Goal: Answer question/provide support

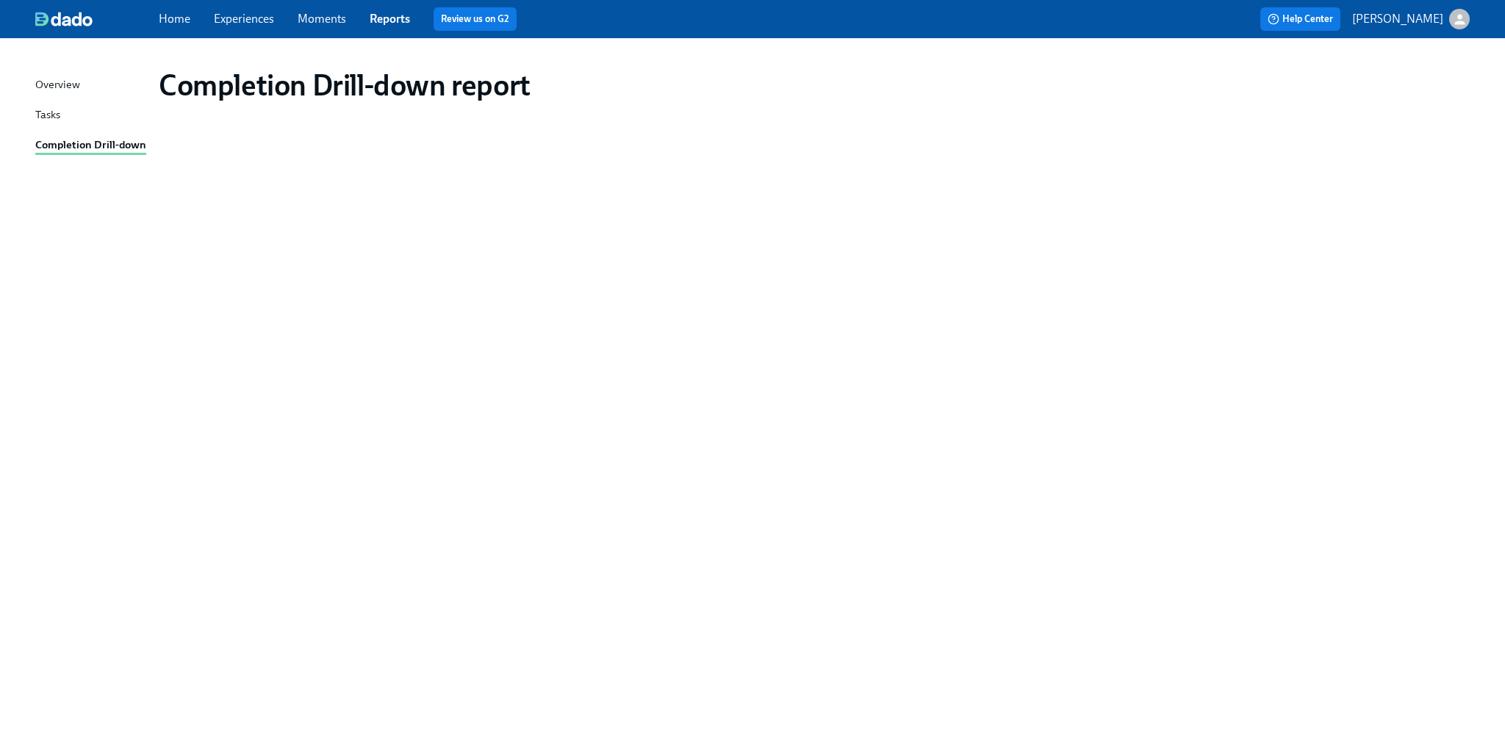
click at [259, 24] on link "Experiences" at bounding box center [244, 19] width 60 height 14
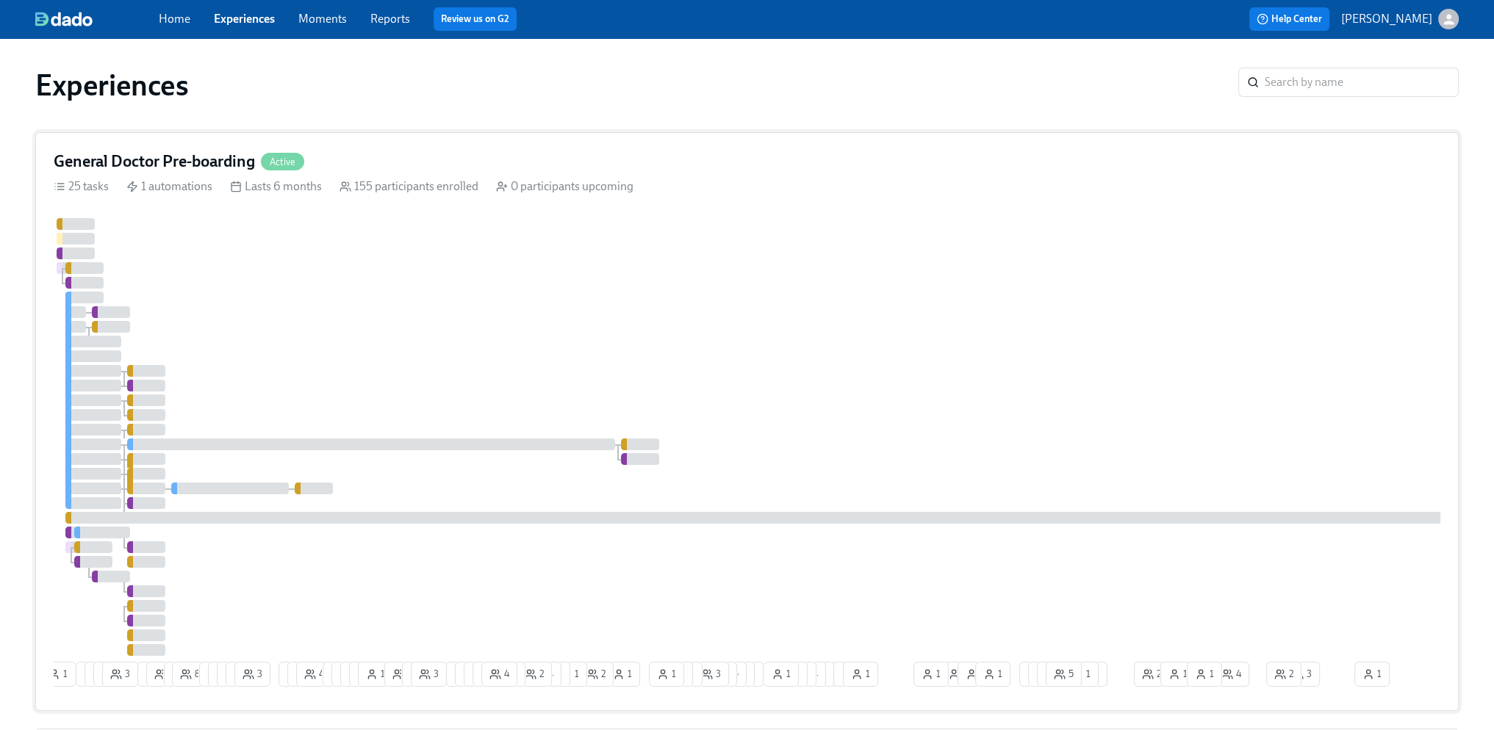
click at [839, 445] on div at bounding box center [887, 437] width 1667 height 438
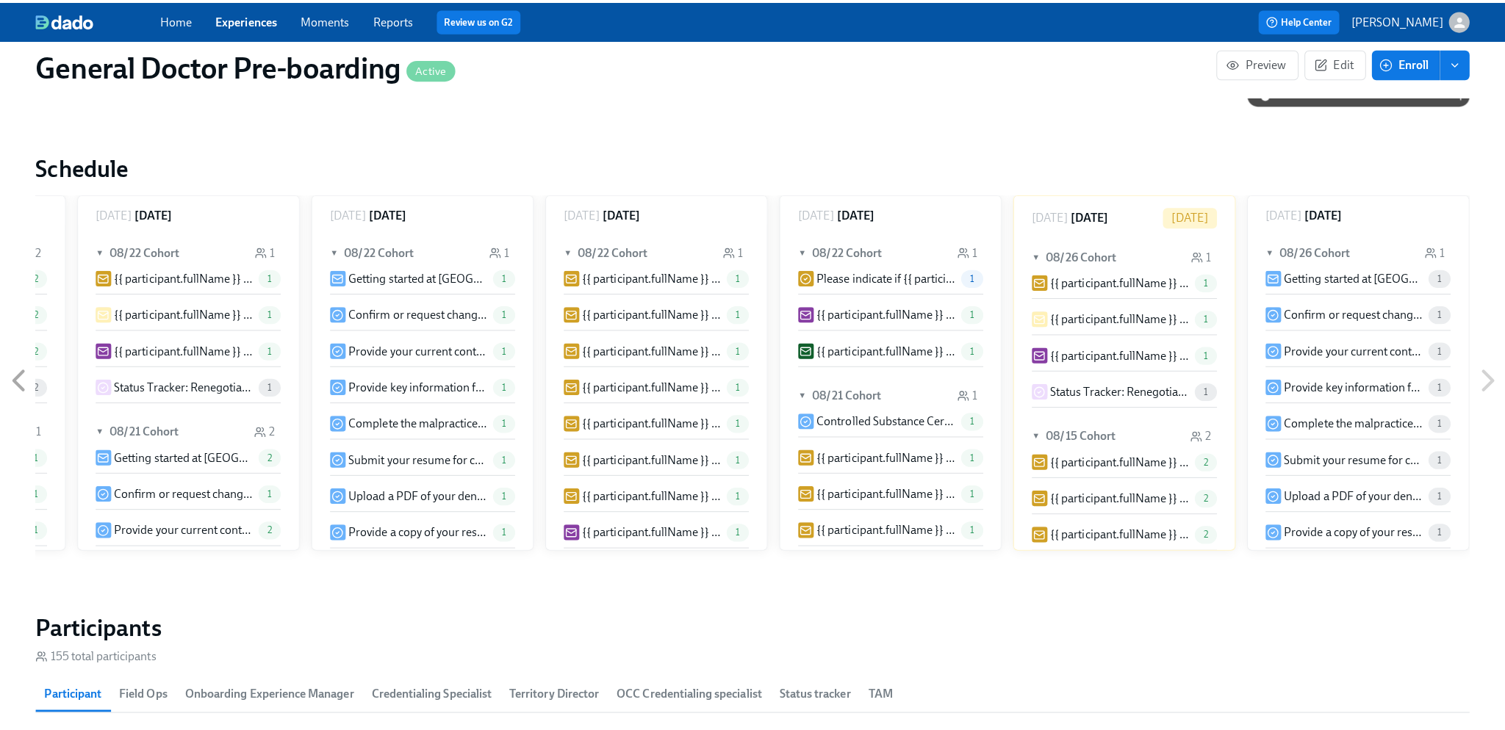
scroll to position [2058, 0]
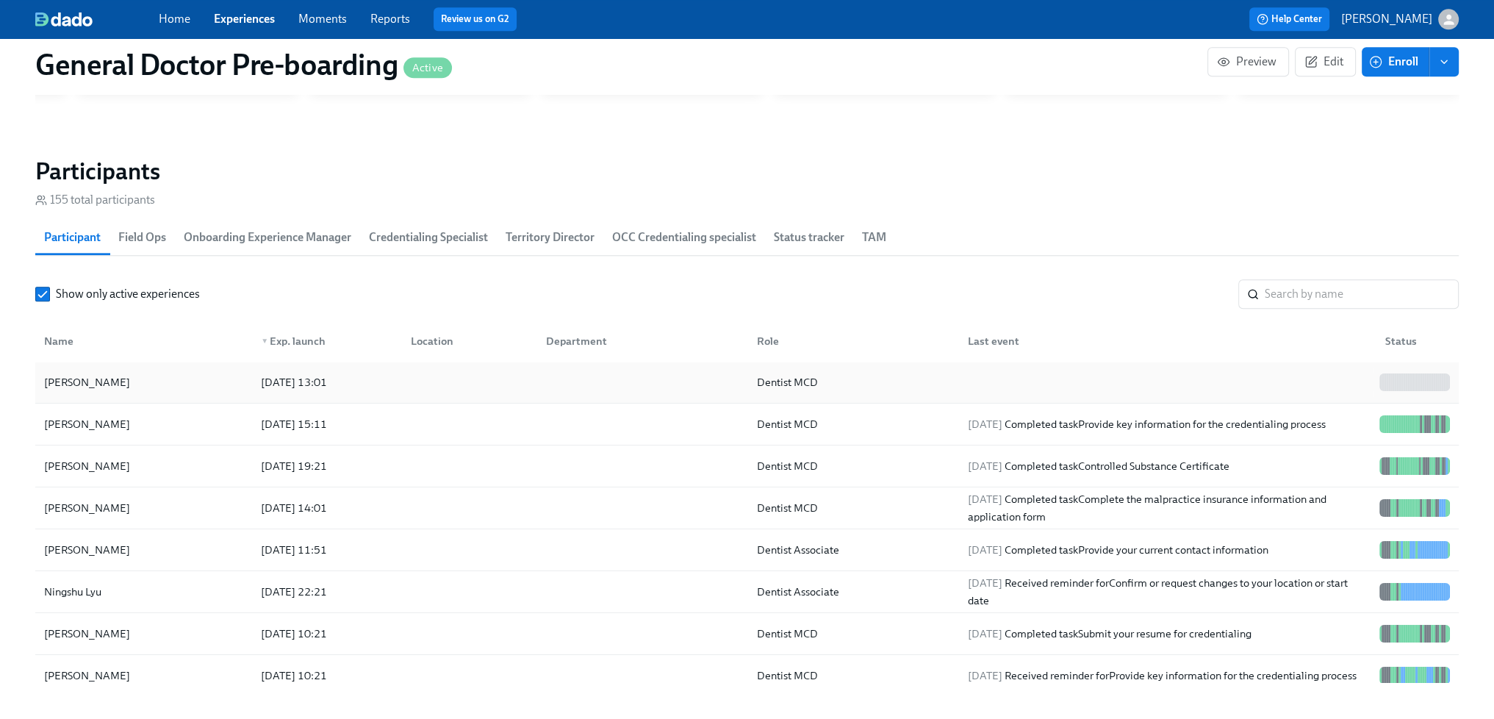
click at [82, 391] on div "[PERSON_NAME]" at bounding box center [87, 382] width 98 height 18
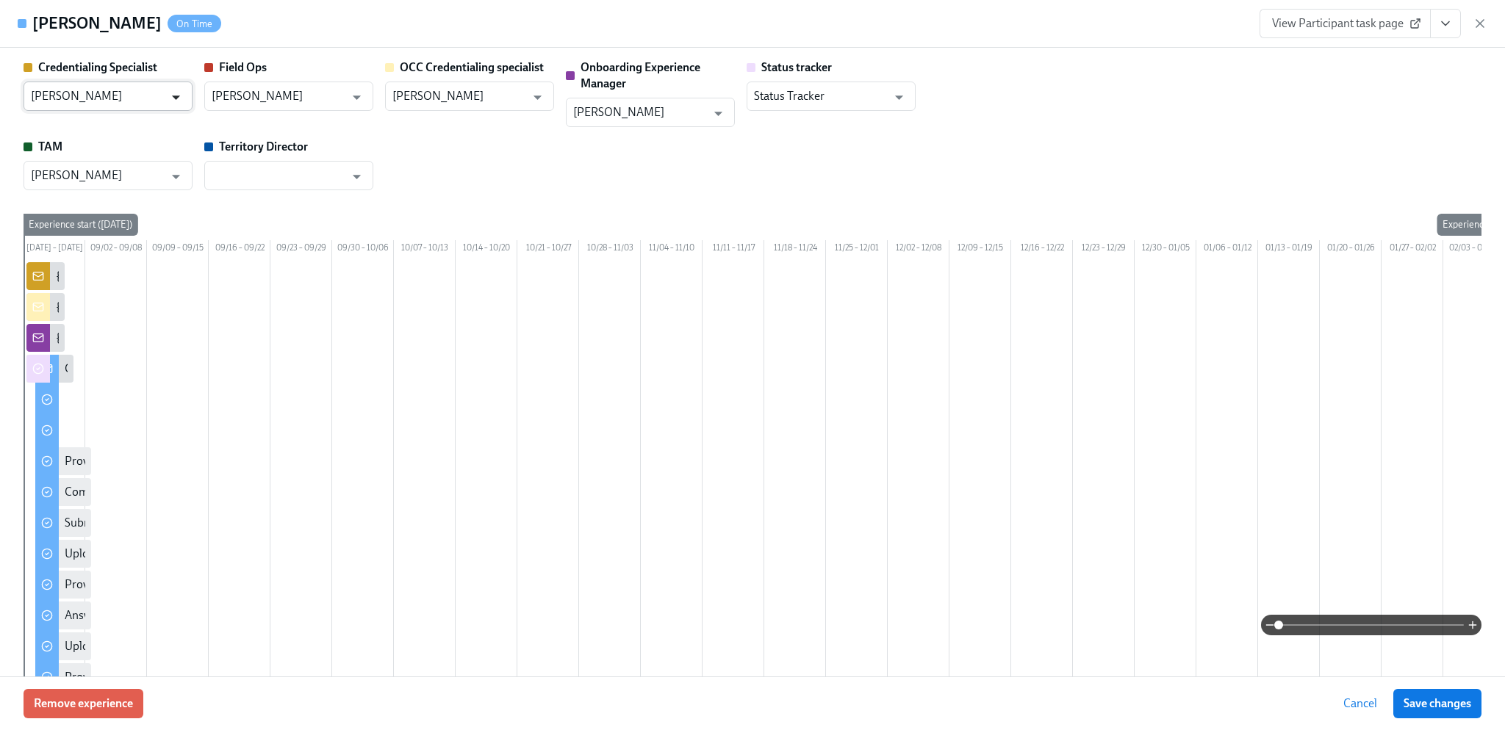
click at [176, 104] on icon "Open" at bounding box center [176, 97] width 20 height 20
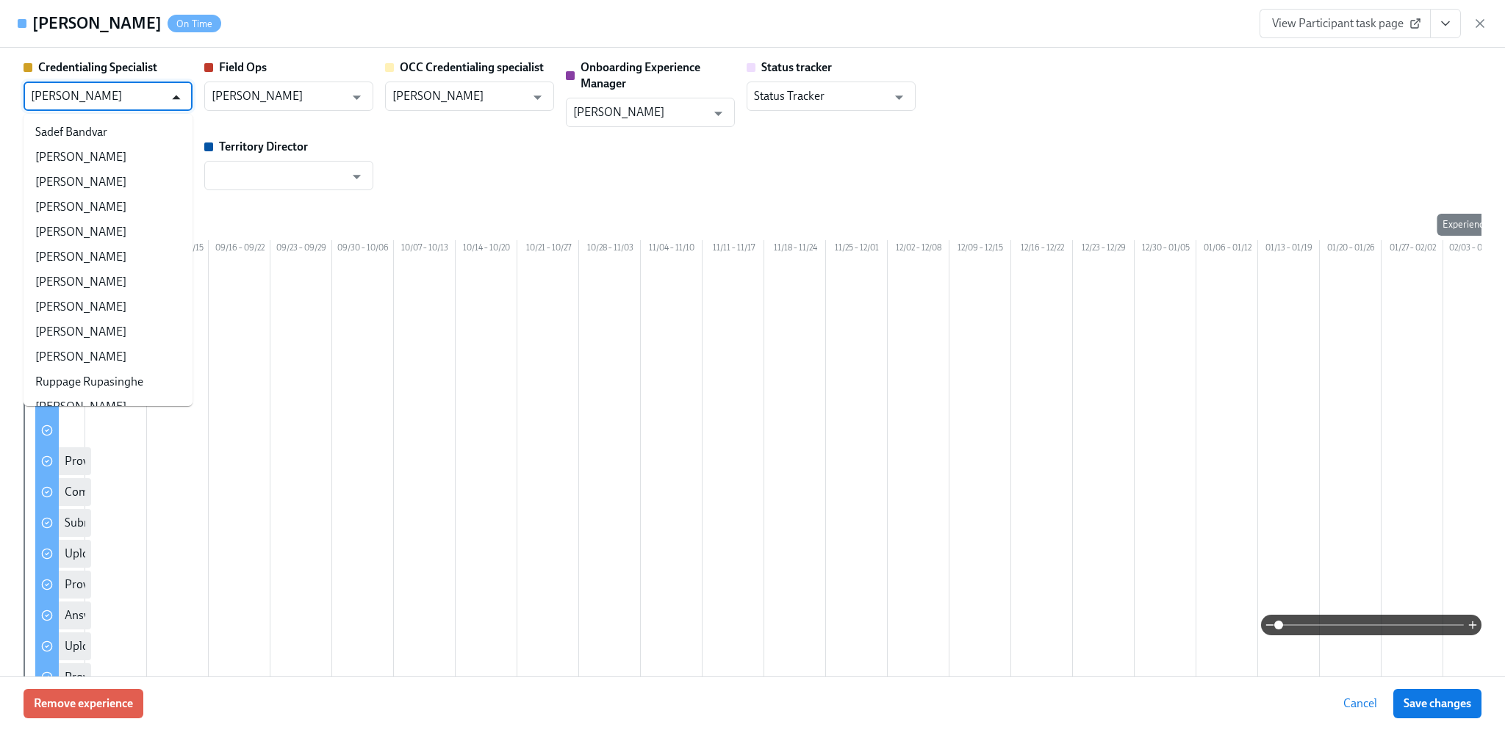
scroll to position [176882, 0]
click at [167, 93] on icon "Close" at bounding box center [176, 97] width 20 height 20
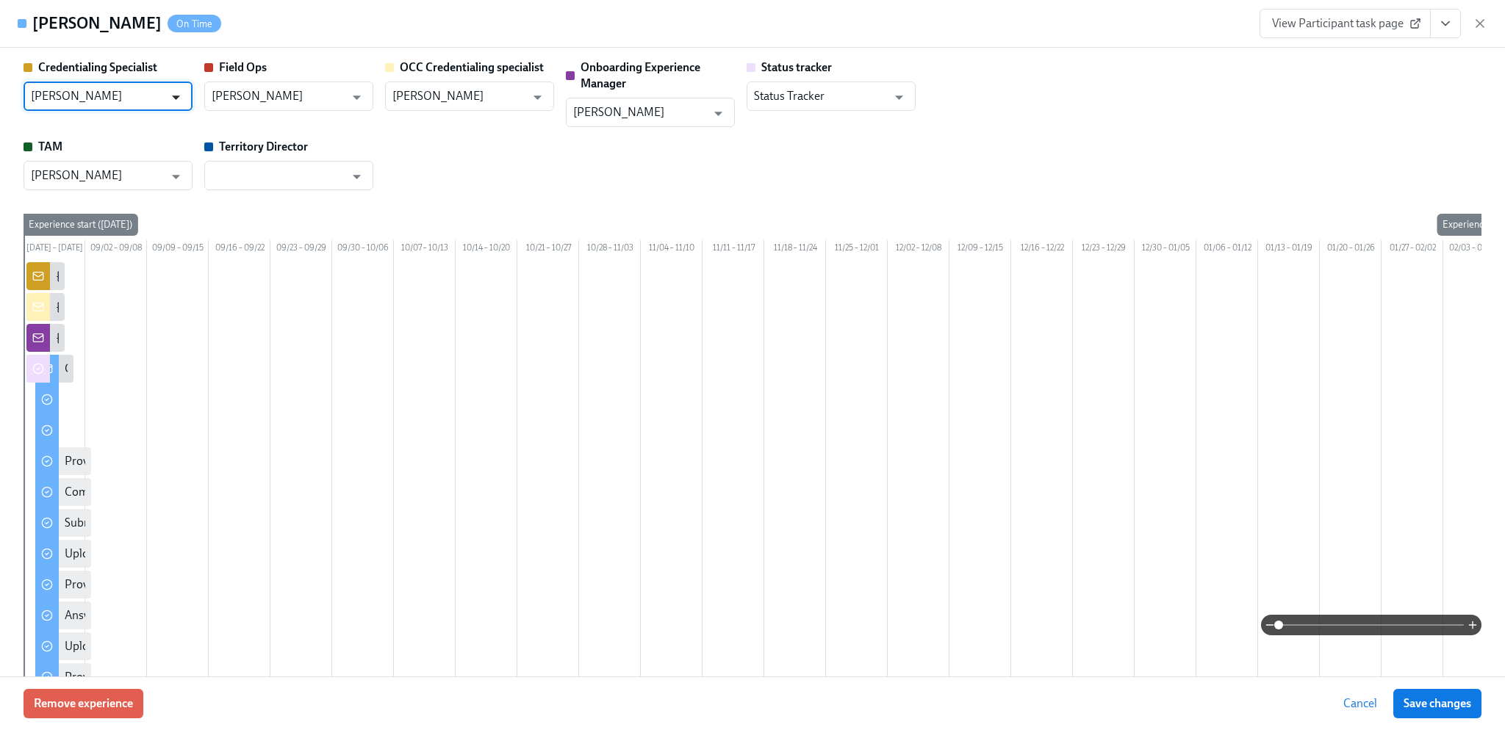
click at [167, 93] on icon "Open" at bounding box center [176, 97] width 20 height 20
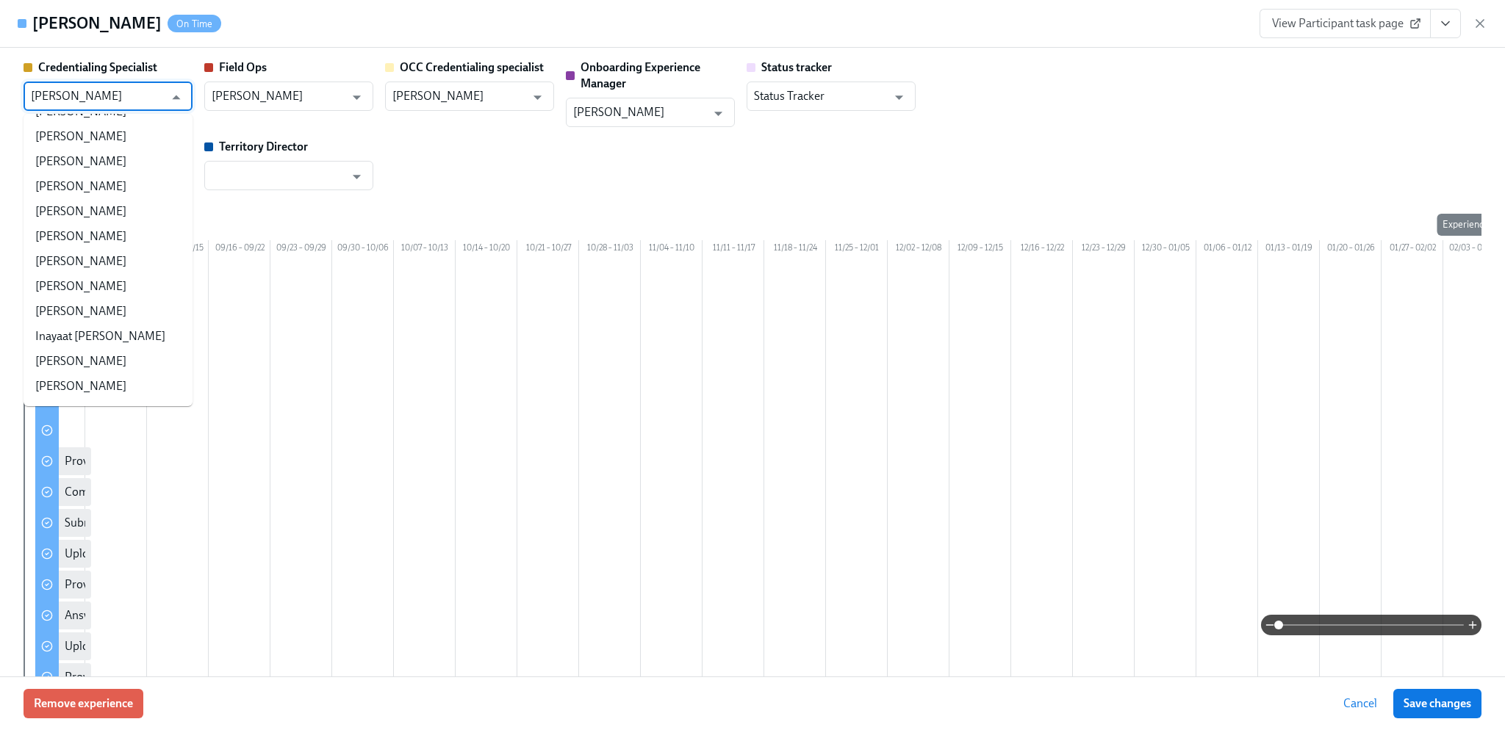
scroll to position [0, 0]
type input "l"
